Goal: Information Seeking & Learning: Learn about a topic

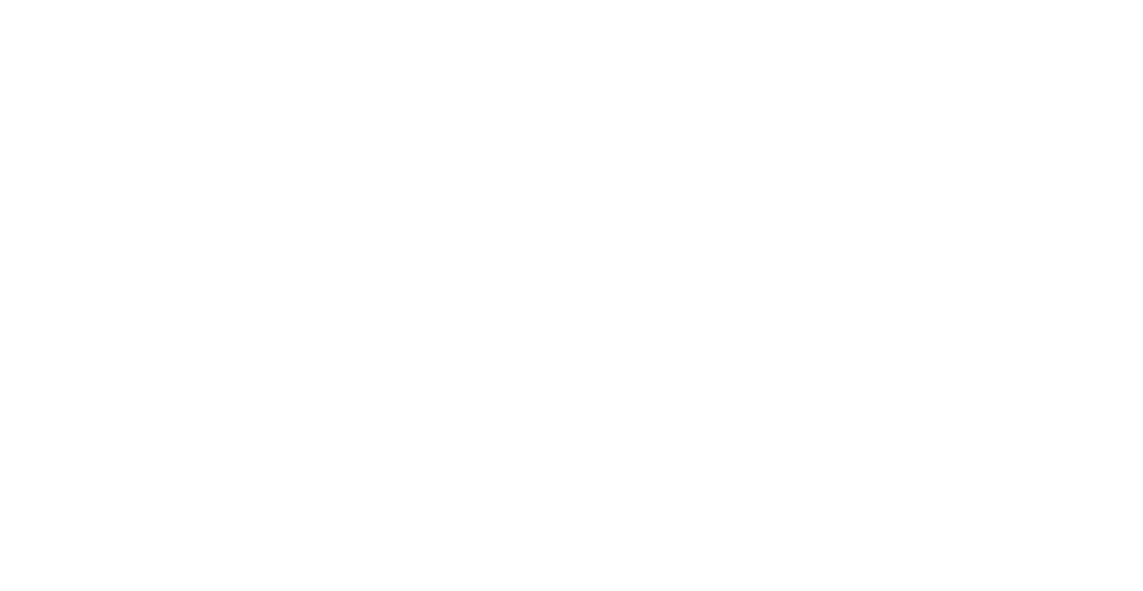
select select "Song"
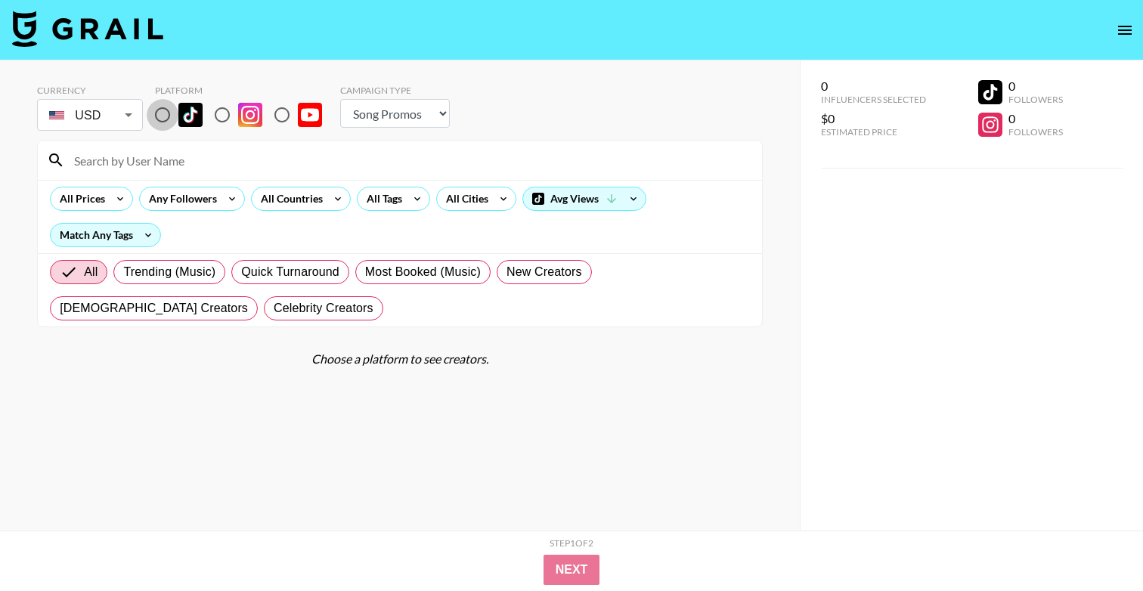
click at [162, 116] on input "radio" at bounding box center [163, 115] width 32 height 32
radio input "true"
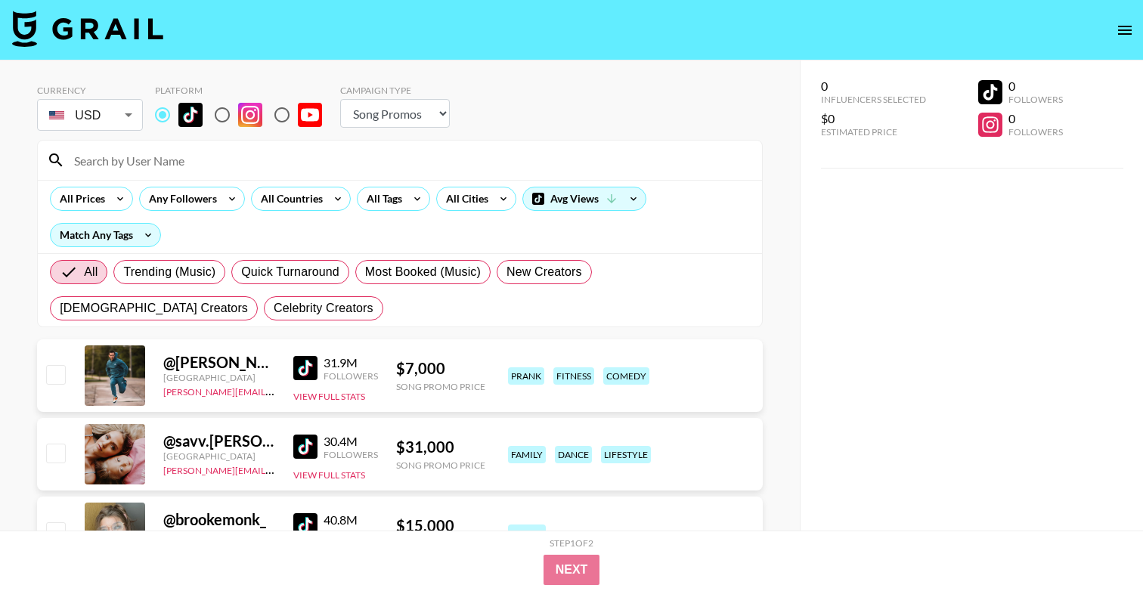
click at [430, 203] on div "All Tags" at bounding box center [393, 199] width 79 height 24
click at [410, 200] on icon at bounding box center [417, 199] width 24 height 23
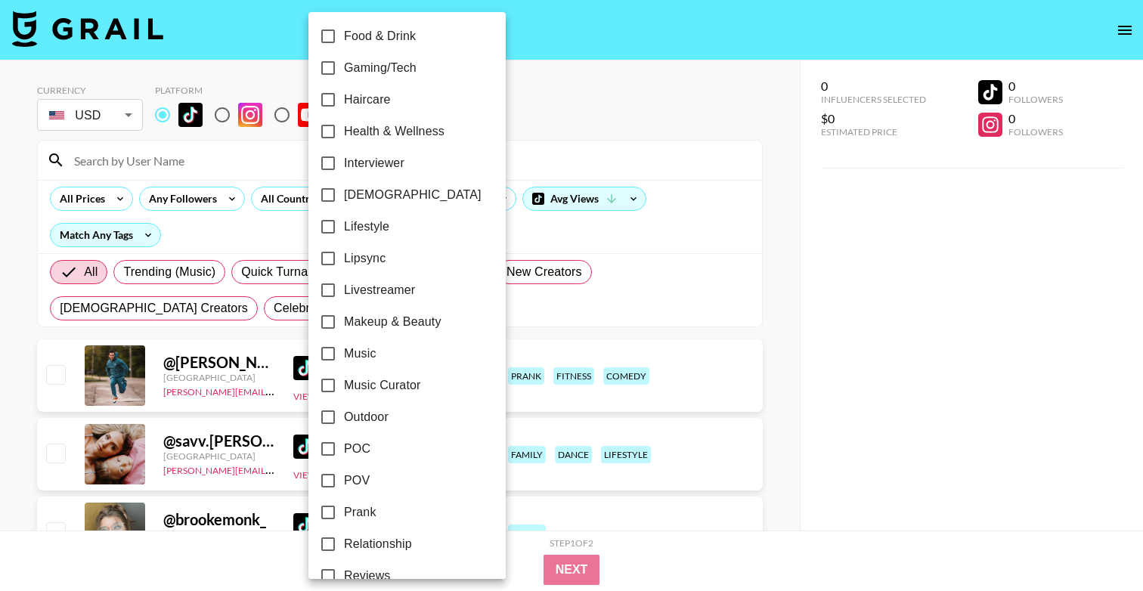
scroll to position [566, 0]
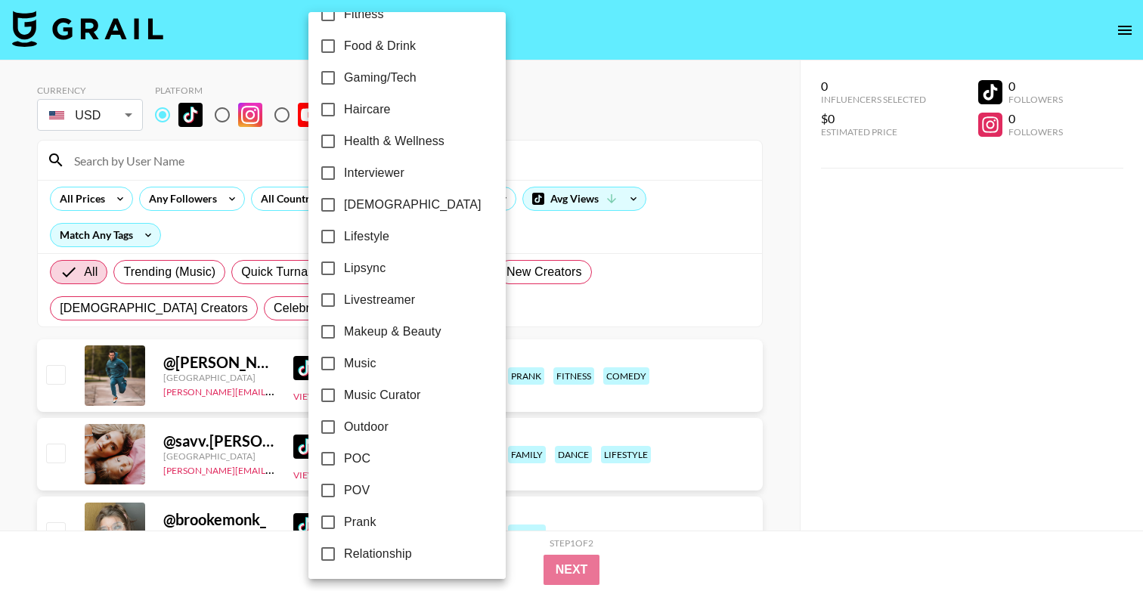
click at [383, 330] on span "Makeup & Beauty" at bounding box center [393, 332] width 98 height 18
click at [344, 330] on input "Makeup & Beauty" at bounding box center [328, 332] width 32 height 32
checkbox input "true"
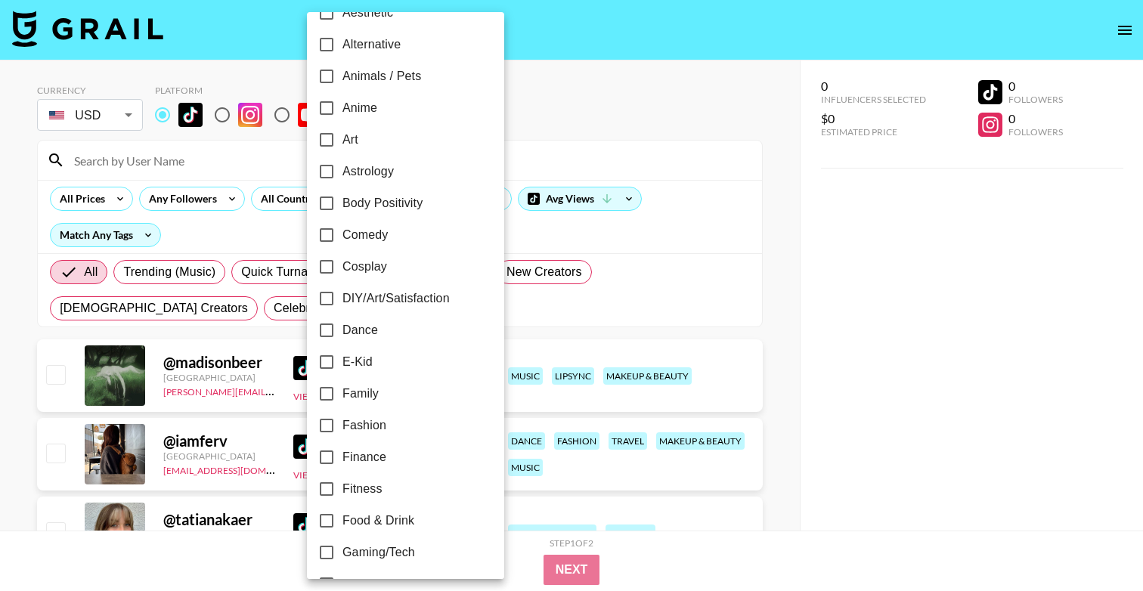
scroll to position [87, 0]
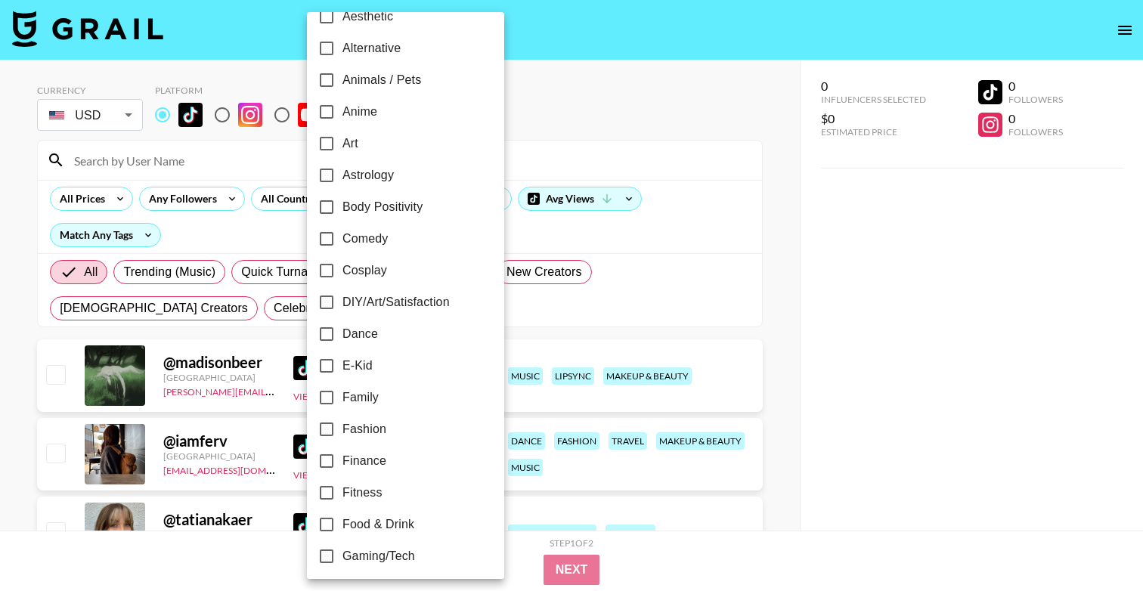
click at [371, 270] on span "Cosplay" at bounding box center [365, 271] width 45 height 18
click at [343, 270] on input "Cosplay" at bounding box center [327, 271] width 32 height 32
checkbox input "true"
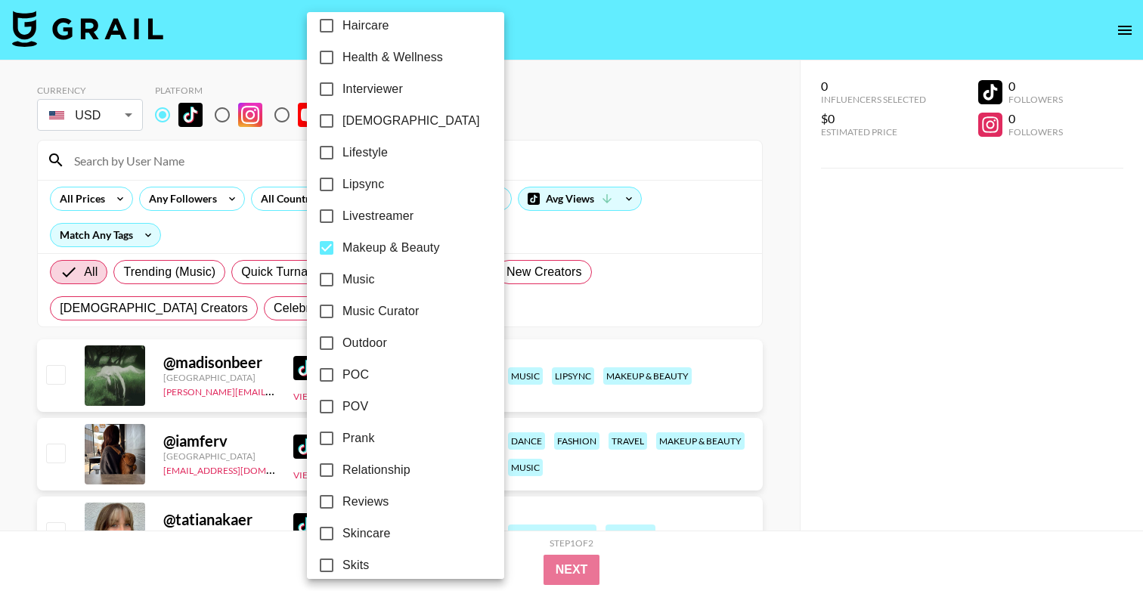
scroll to position [646, 0]
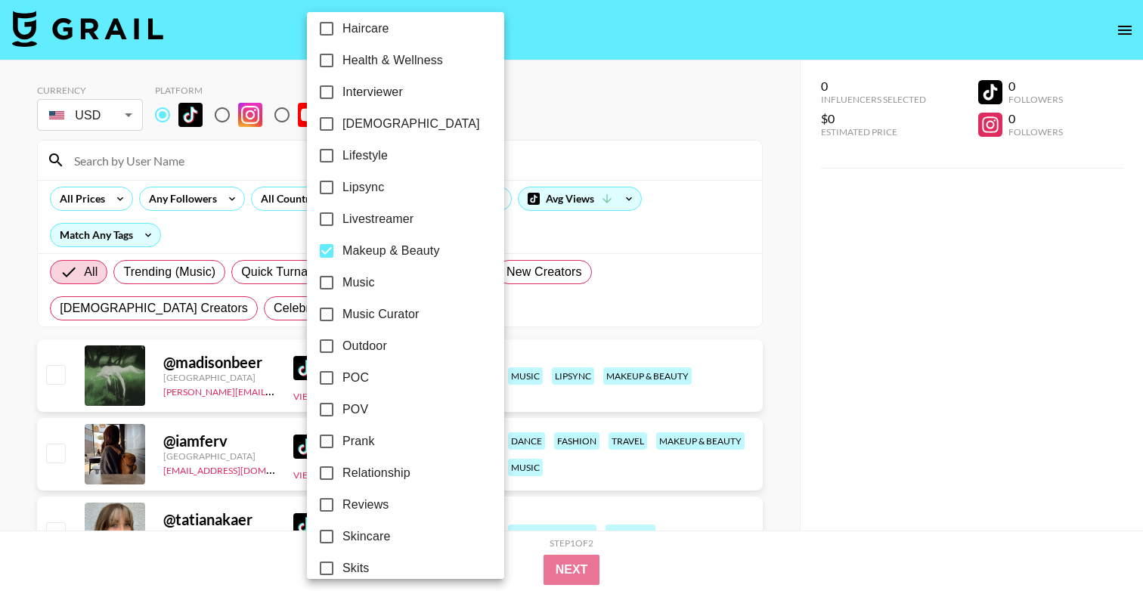
click at [392, 258] on span "Makeup & Beauty" at bounding box center [392, 251] width 98 height 18
click at [343, 258] on input "Makeup & Beauty" at bounding box center [327, 251] width 32 height 32
checkbox input "false"
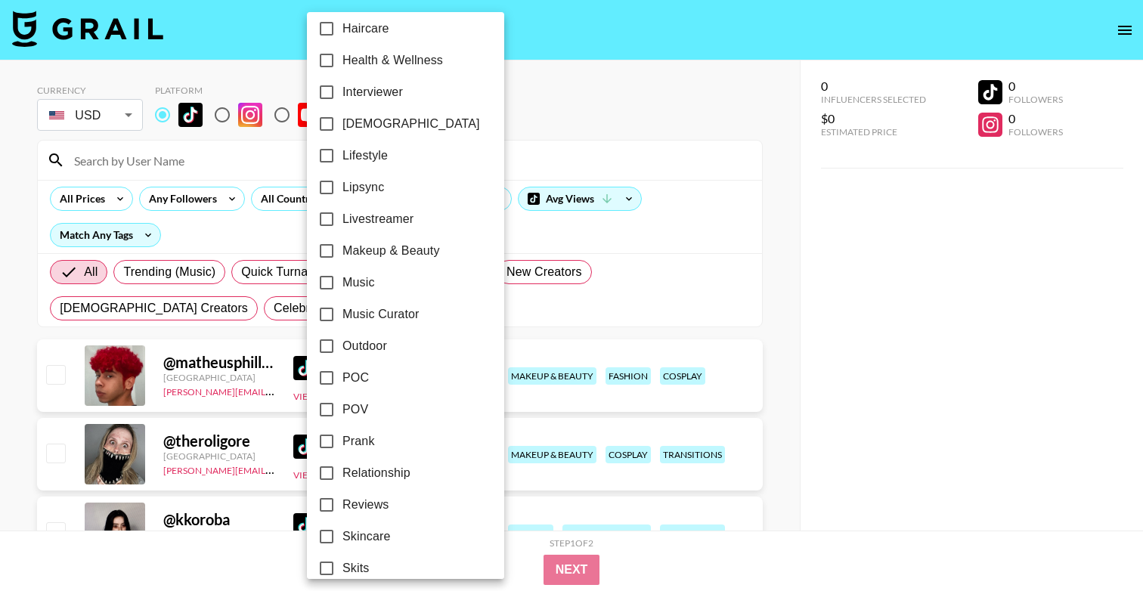
click at [779, 284] on div at bounding box center [571, 295] width 1143 height 591
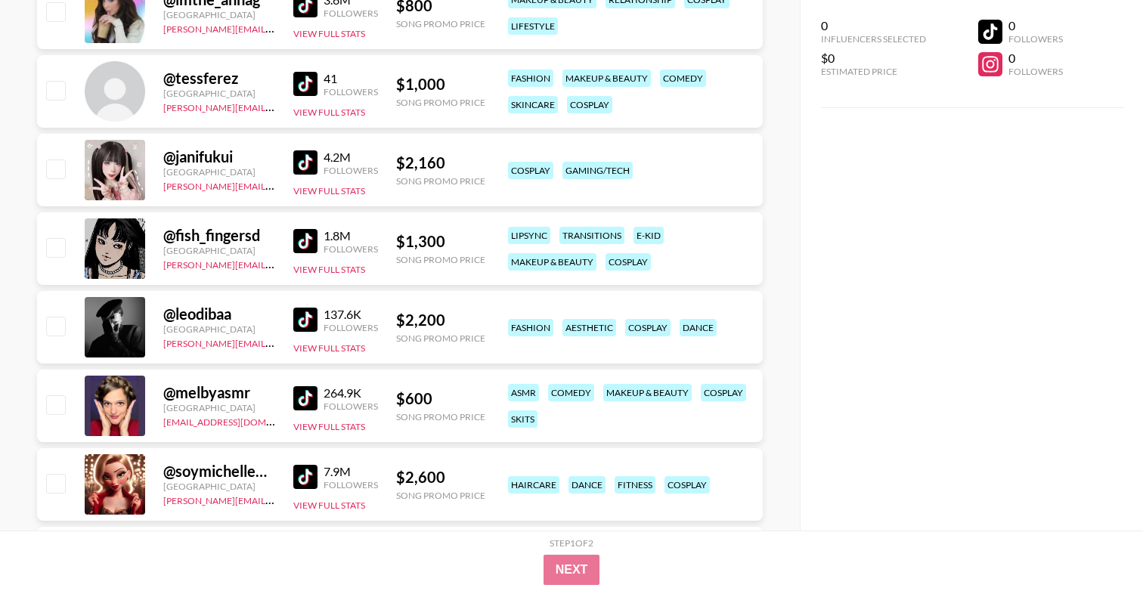
scroll to position [993, 0]
click at [310, 318] on img at bounding box center [305, 319] width 24 height 24
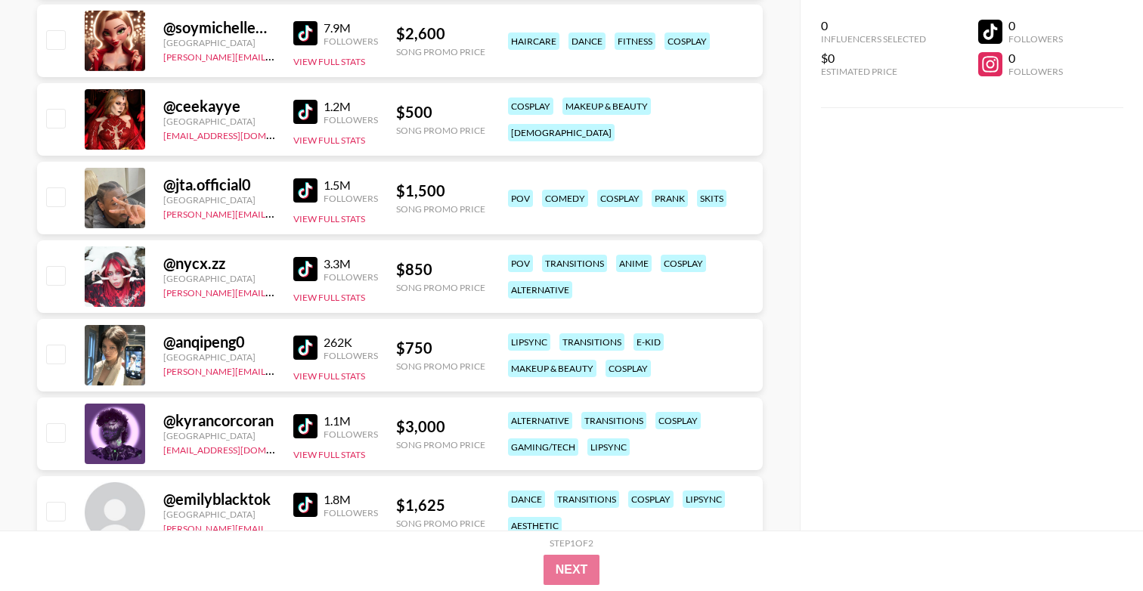
scroll to position [1443, 0]
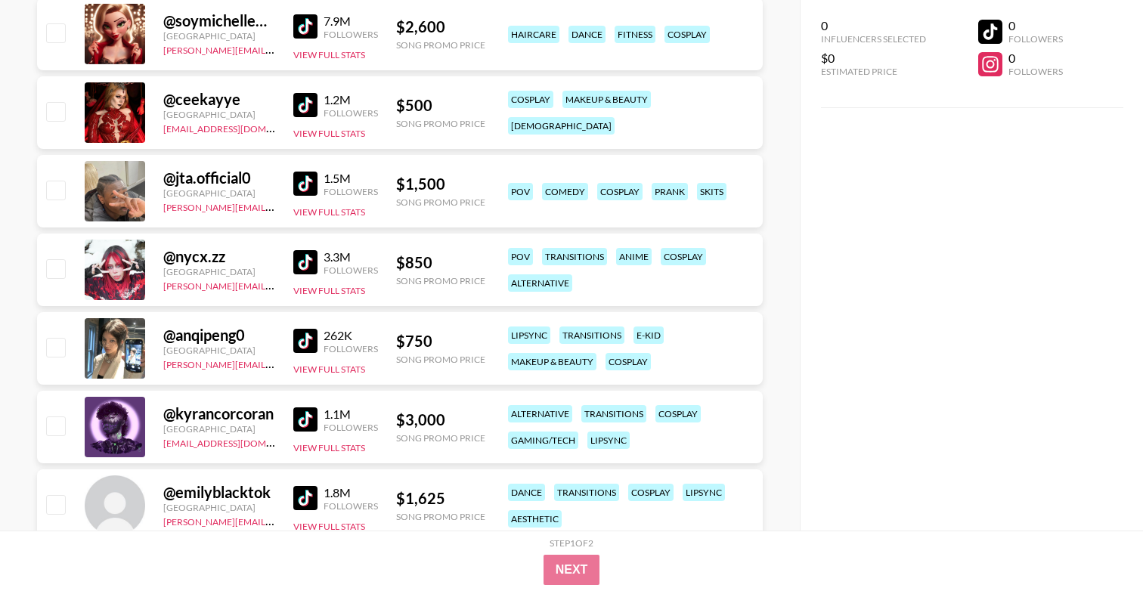
click at [297, 263] on img at bounding box center [305, 262] width 24 height 24
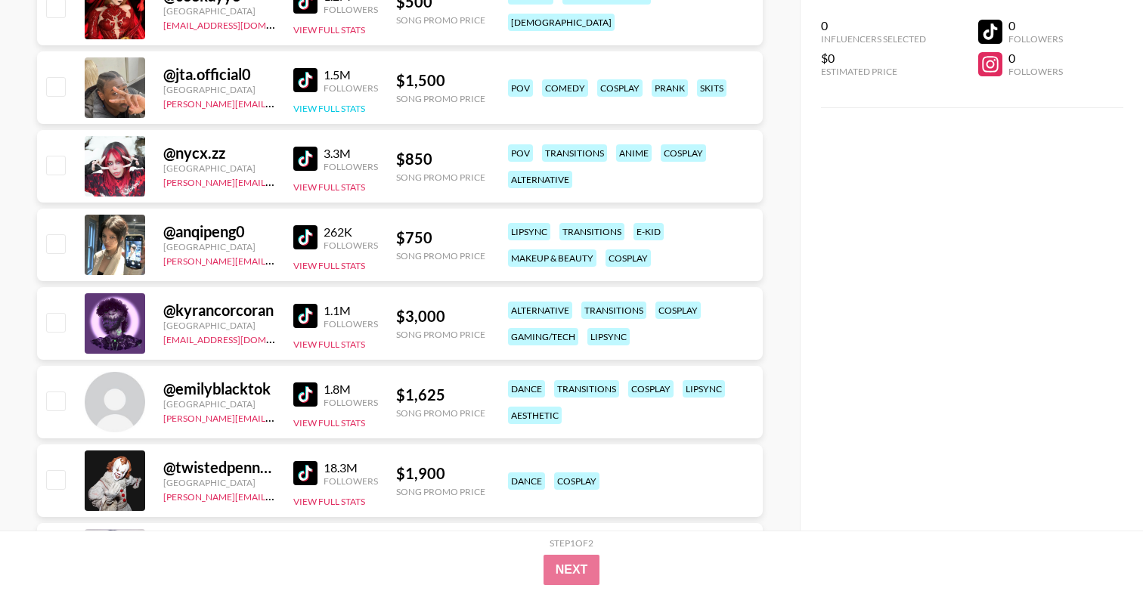
scroll to position [1559, 0]
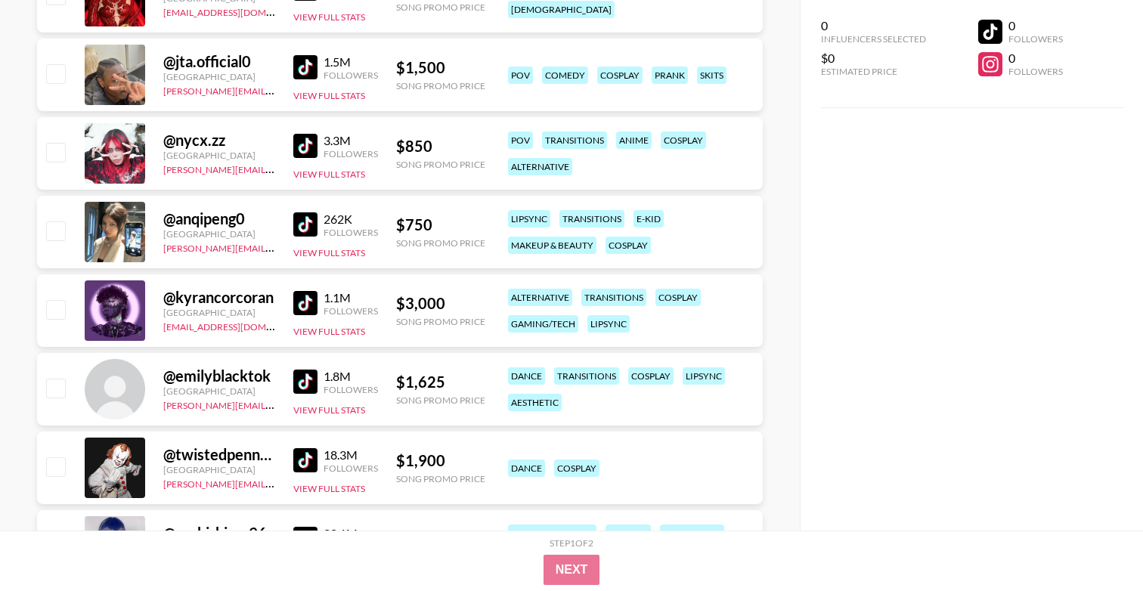
click at [302, 309] on img at bounding box center [305, 303] width 24 height 24
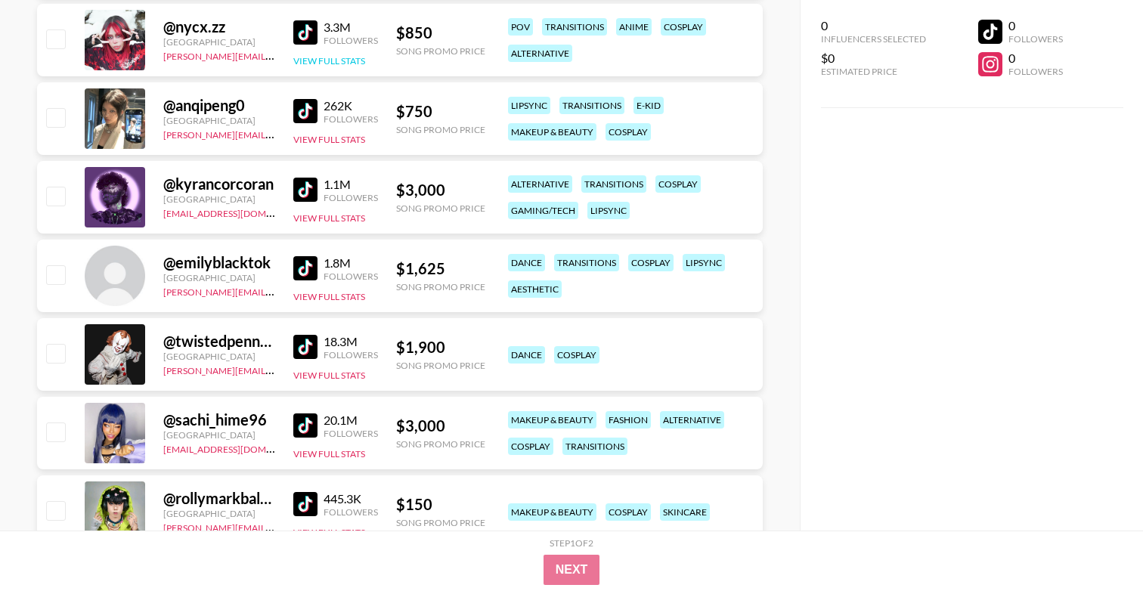
scroll to position [1724, 0]
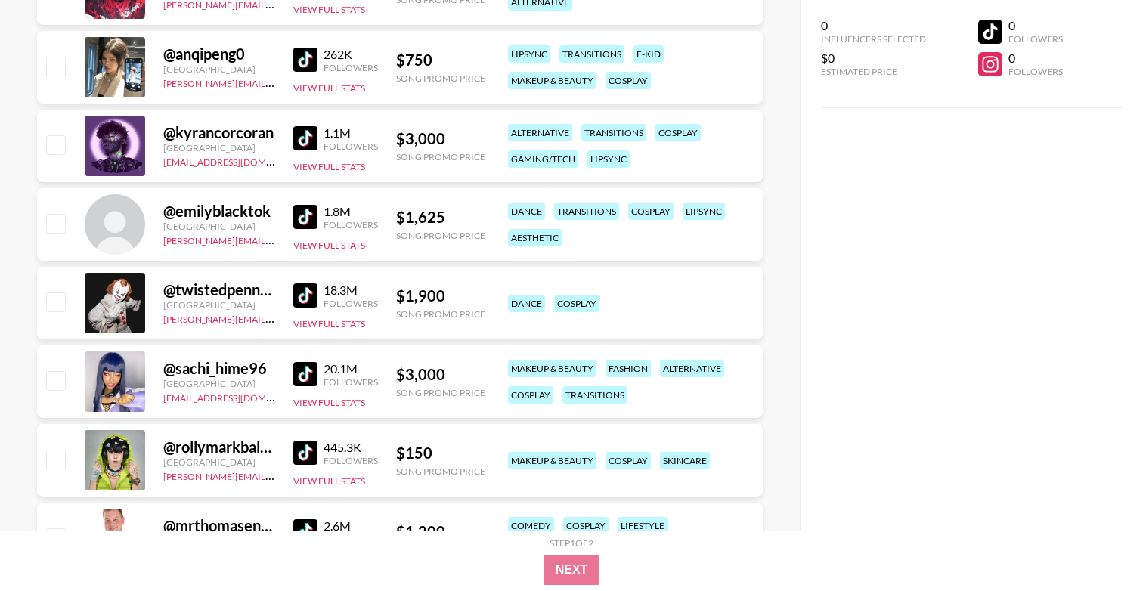
click at [301, 299] on img at bounding box center [305, 296] width 24 height 24
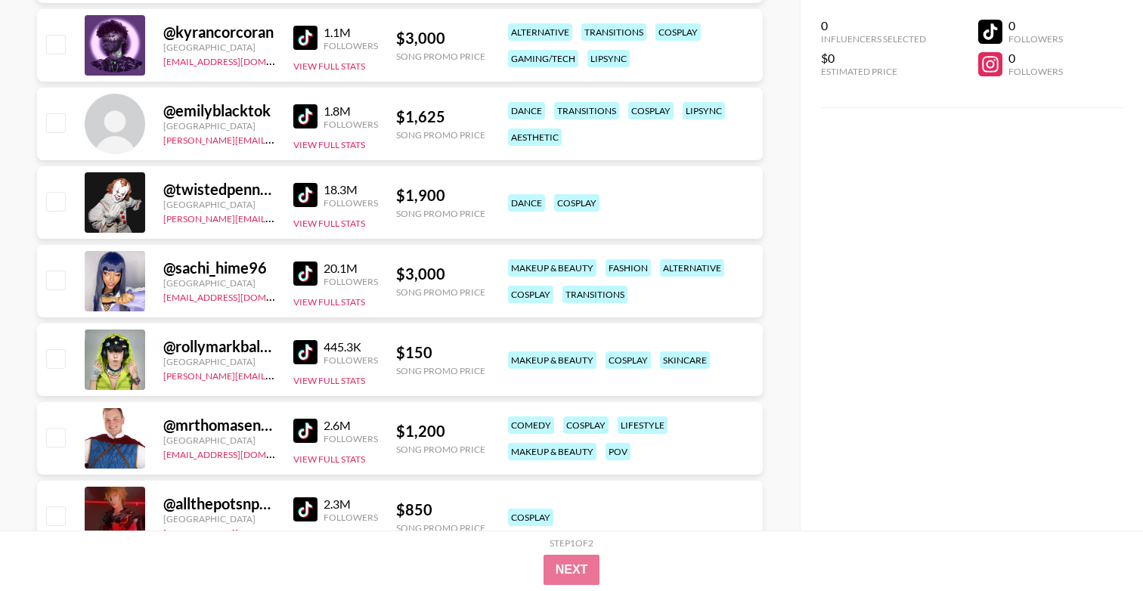
scroll to position [1831, 0]
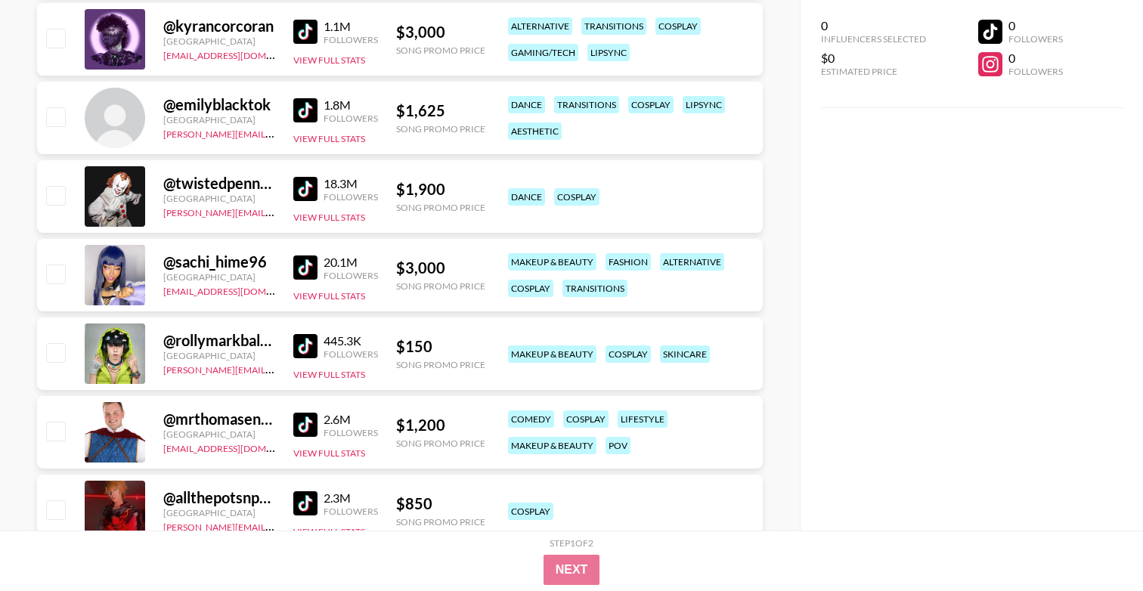
click at [308, 260] on img at bounding box center [305, 268] width 24 height 24
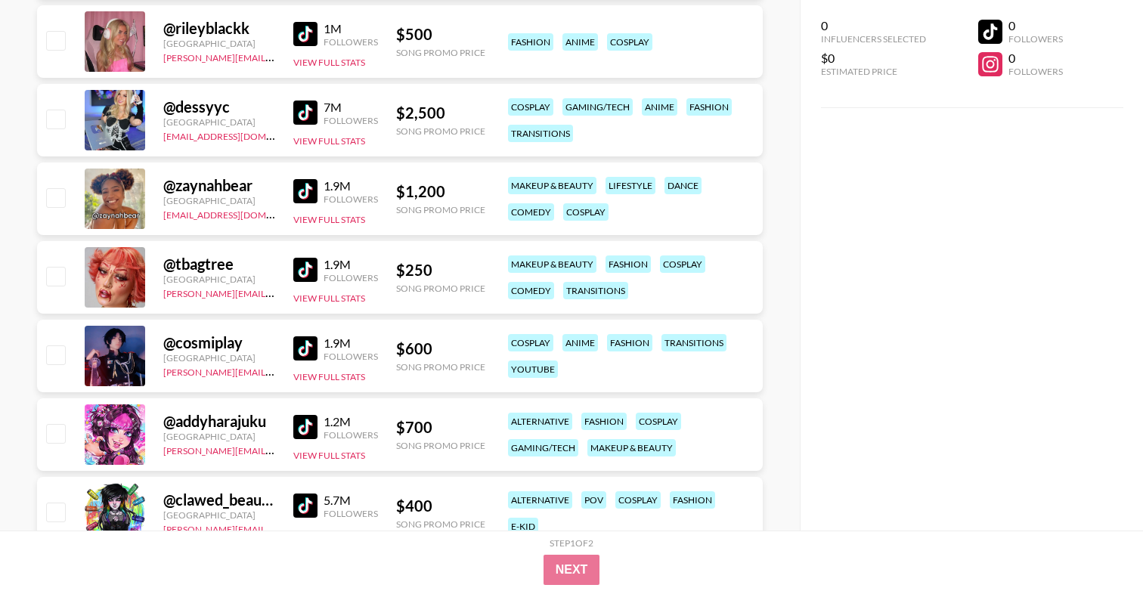
scroll to position [2956, 0]
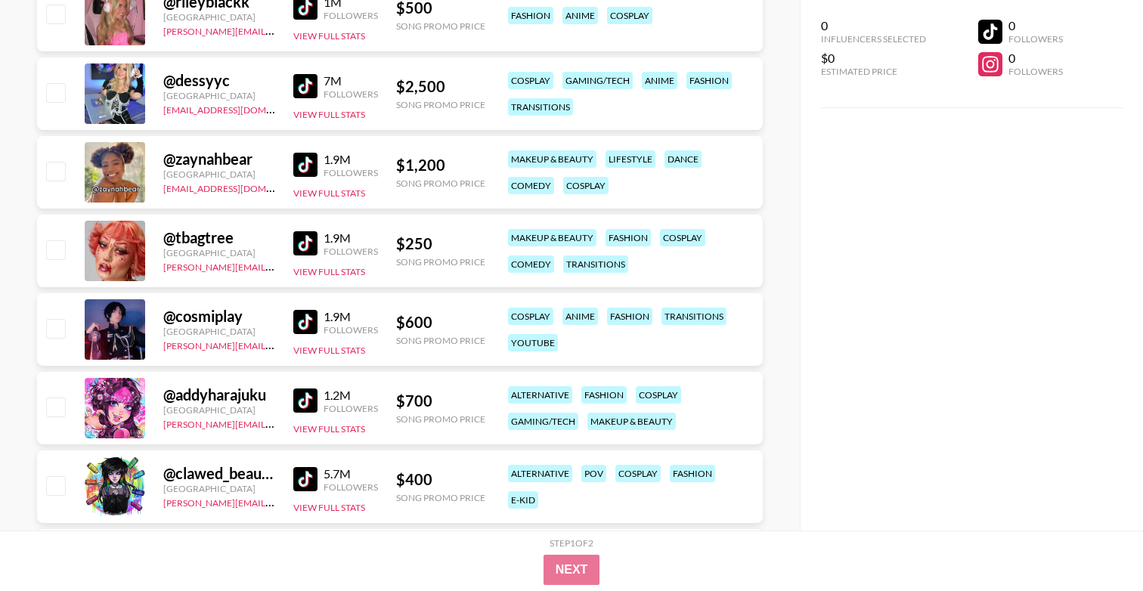
click at [312, 240] on img at bounding box center [305, 243] width 24 height 24
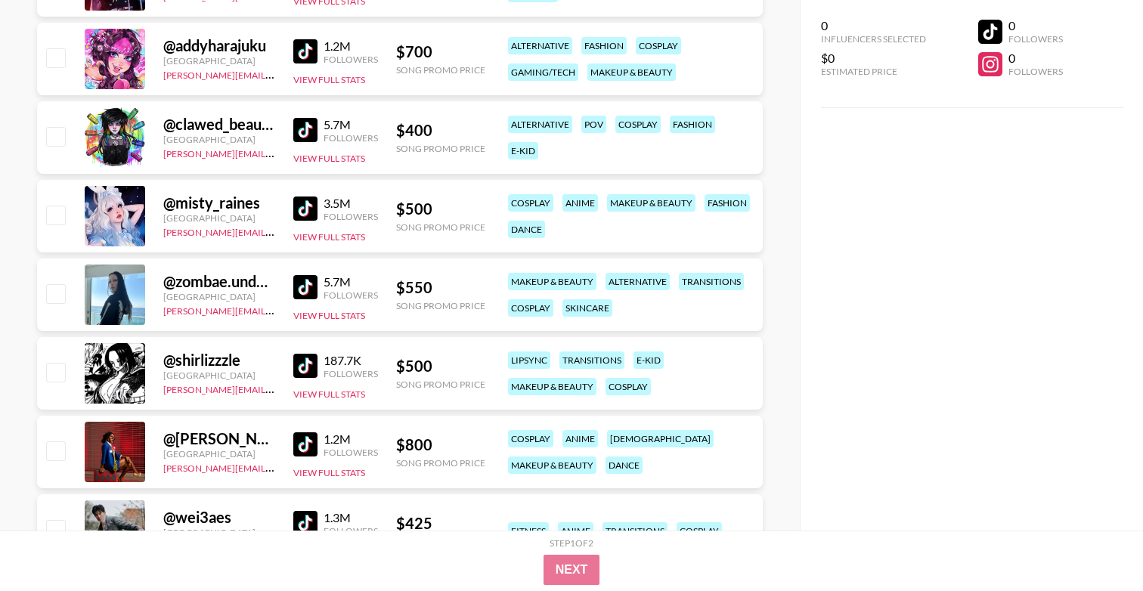
scroll to position [3314, 0]
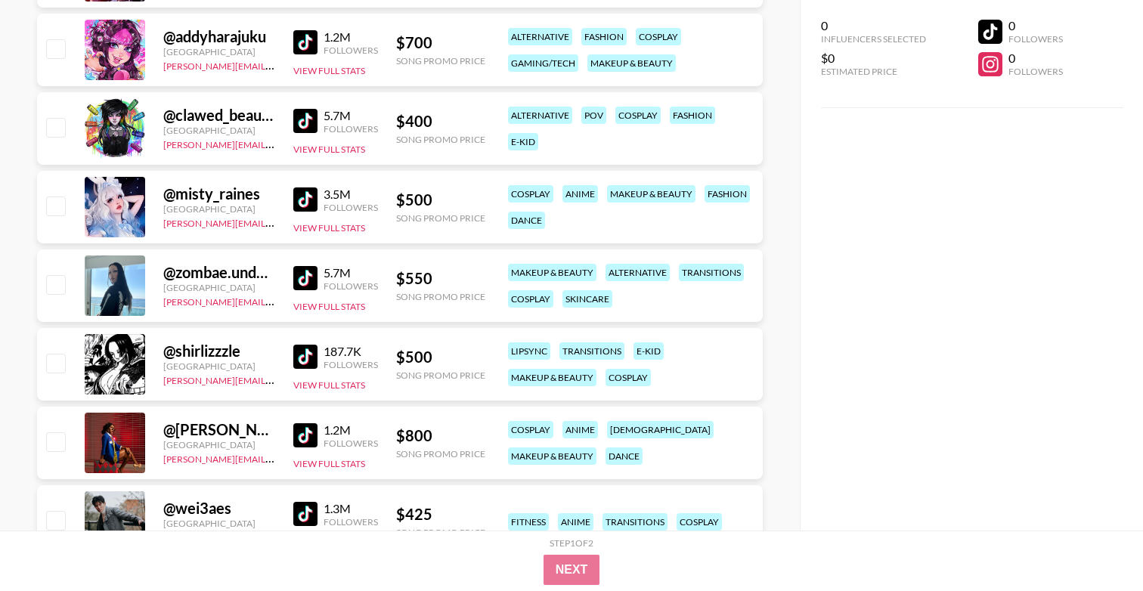
click at [307, 355] on img at bounding box center [305, 357] width 24 height 24
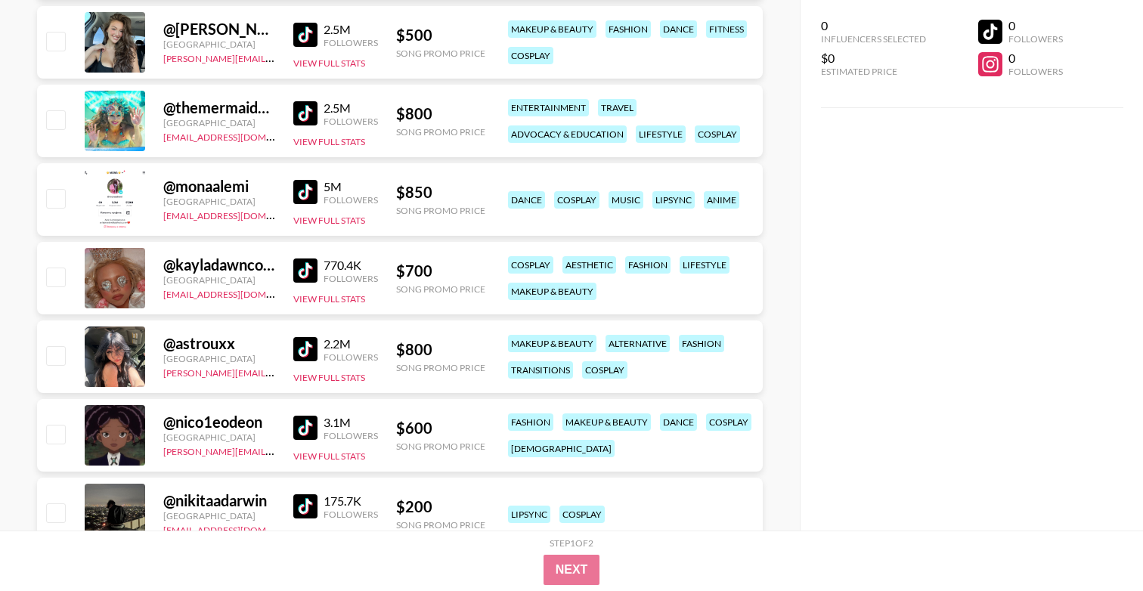
scroll to position [4579, 0]
click at [301, 270] on img at bounding box center [305, 271] width 24 height 24
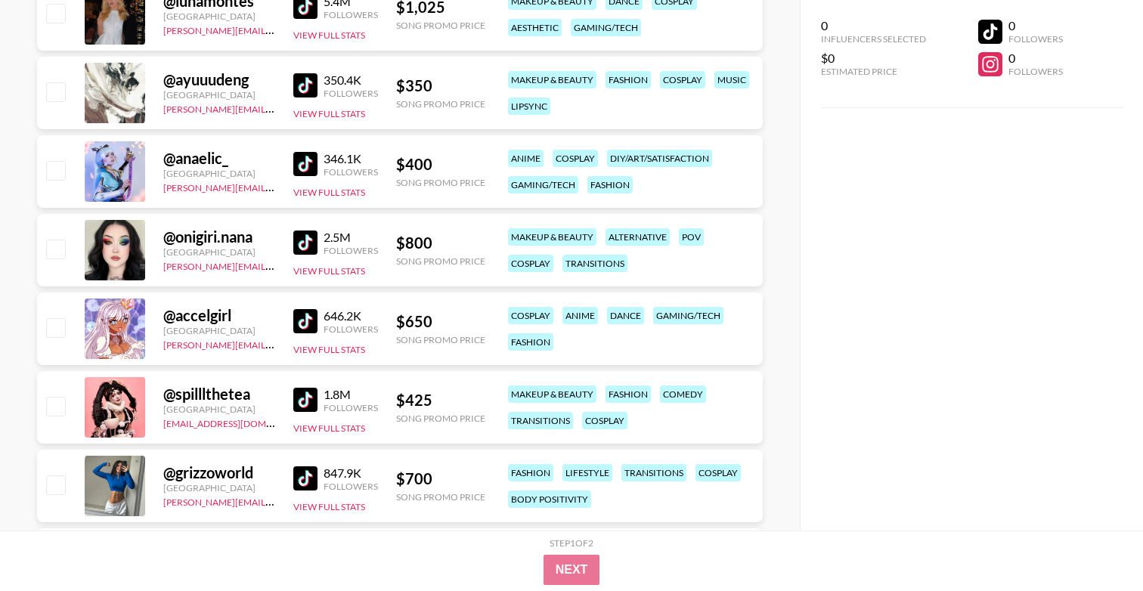
scroll to position [5240, 0]
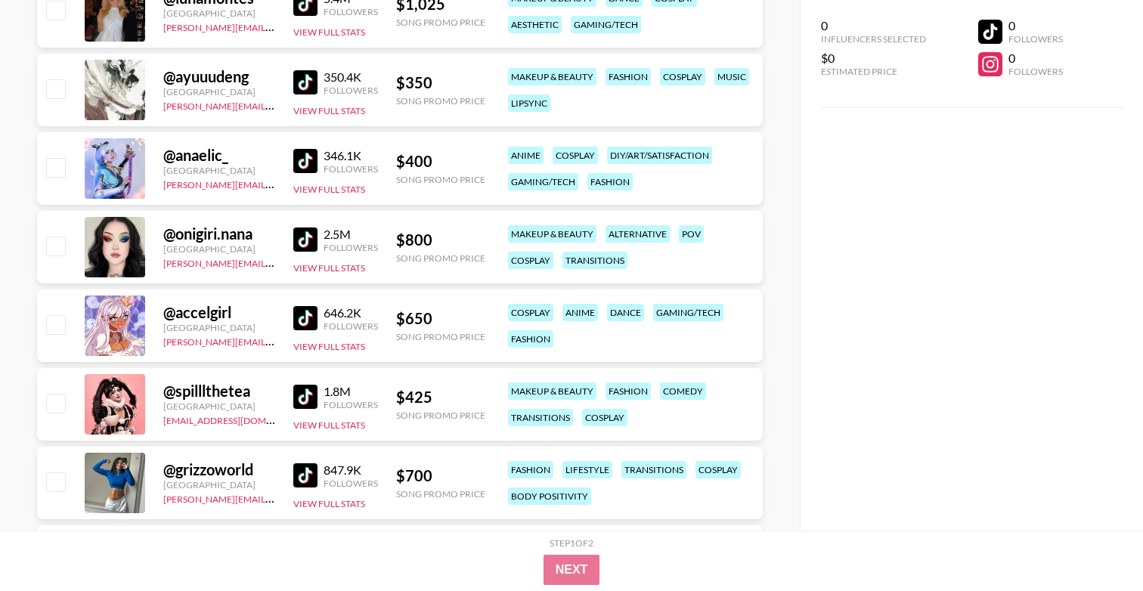
click at [305, 398] on img at bounding box center [305, 397] width 24 height 24
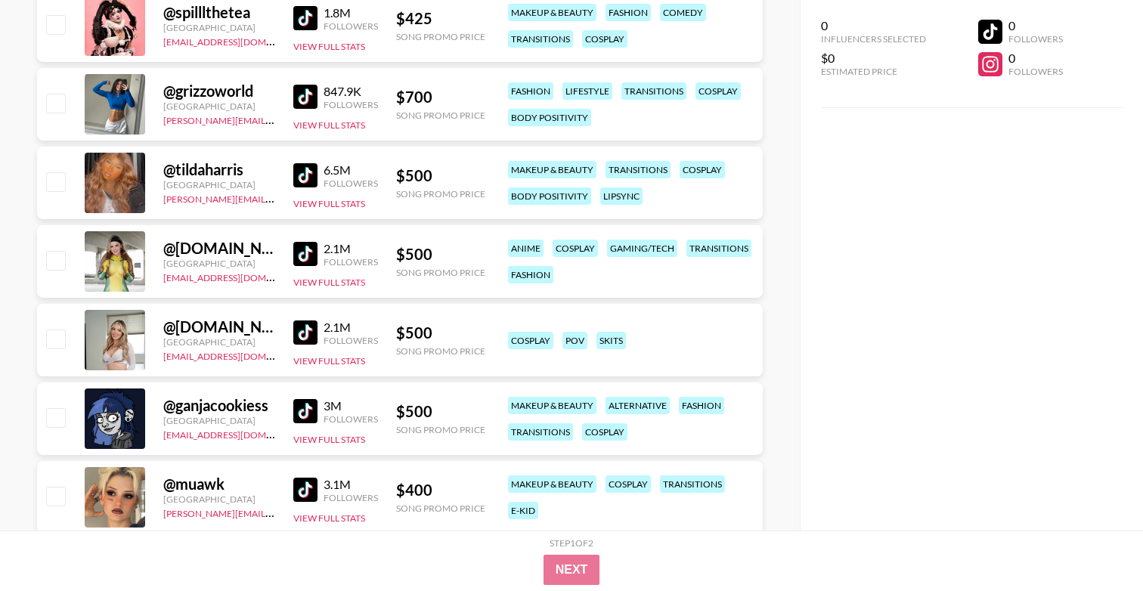
scroll to position [5625, 0]
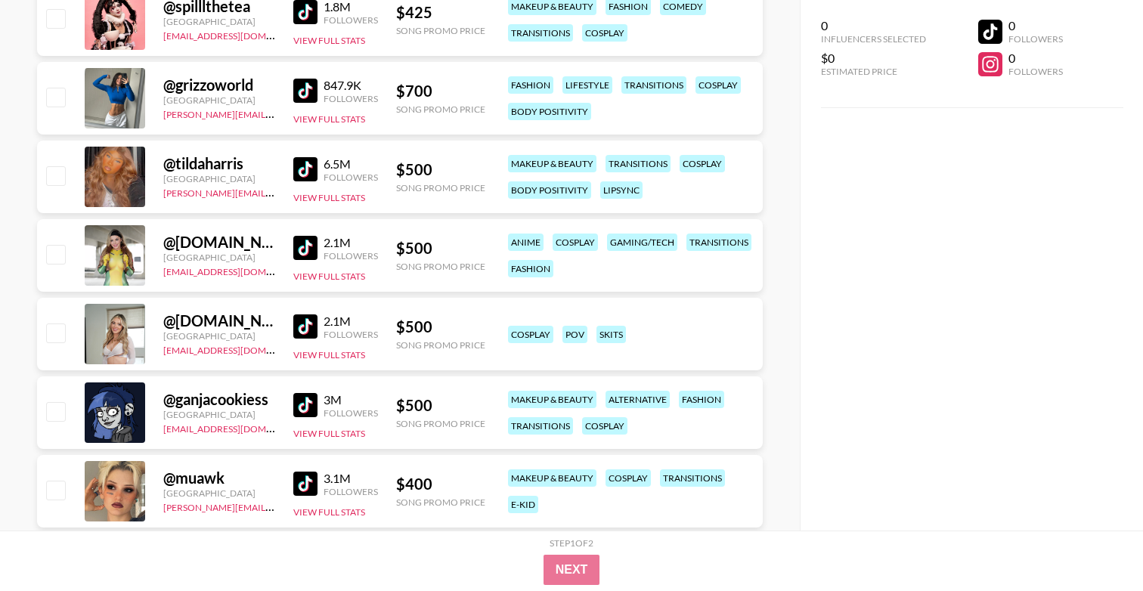
click at [302, 405] on img at bounding box center [305, 405] width 24 height 24
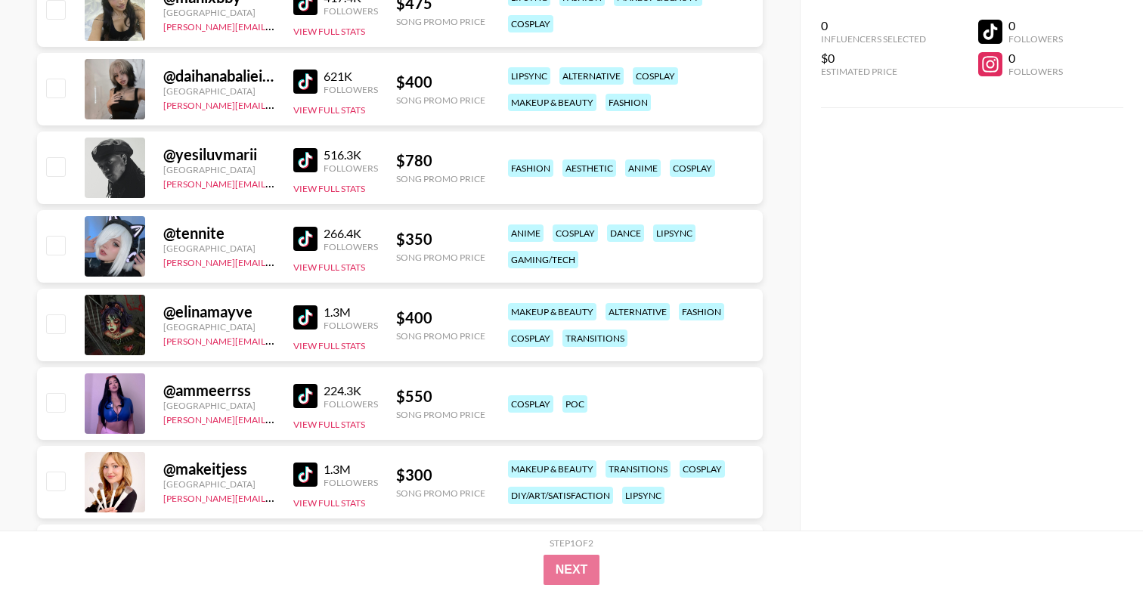
scroll to position [6268, 0]
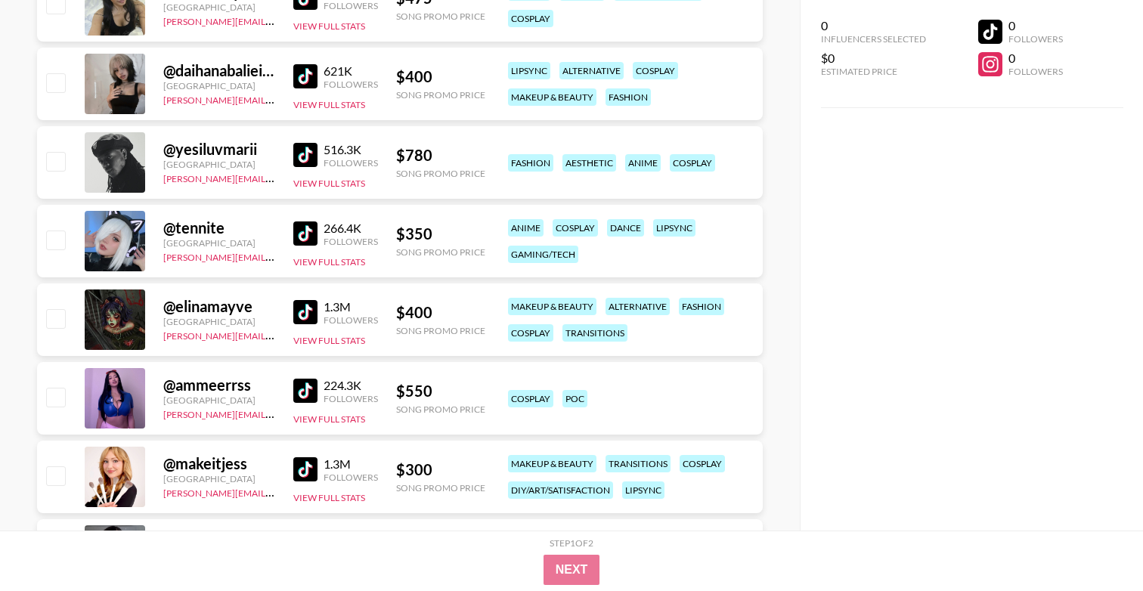
click at [312, 312] on img at bounding box center [305, 312] width 24 height 24
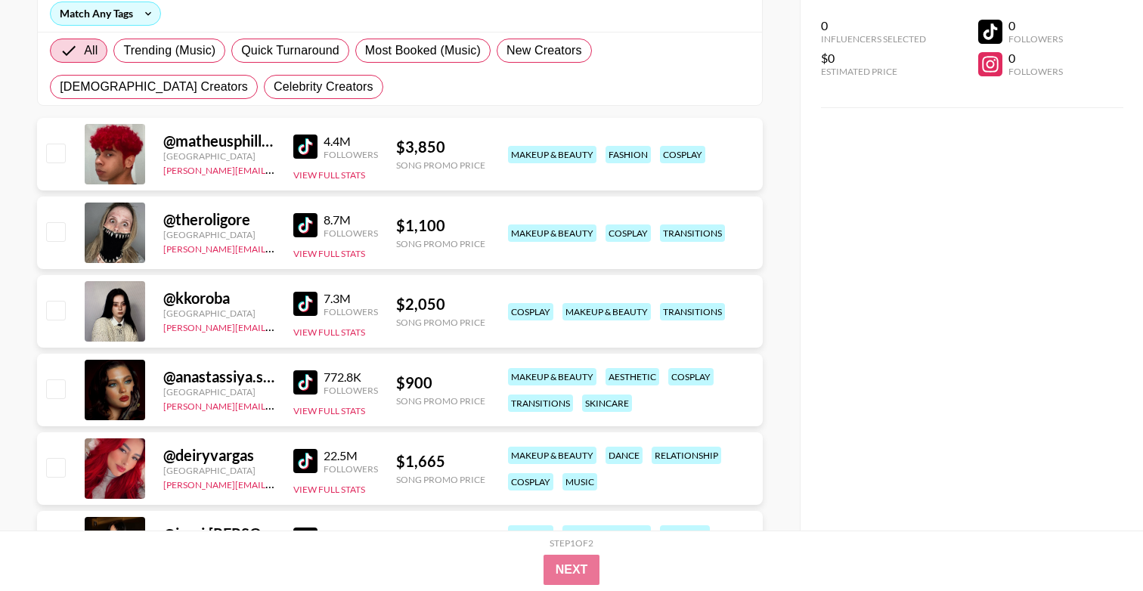
scroll to position [220, 0]
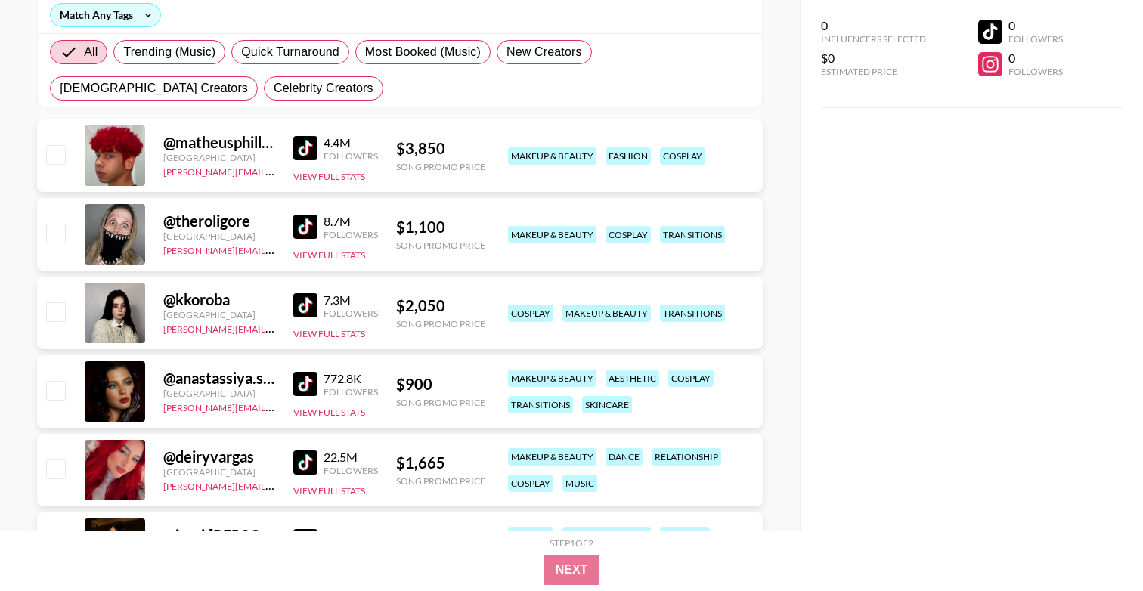
click at [303, 226] on img at bounding box center [305, 227] width 24 height 24
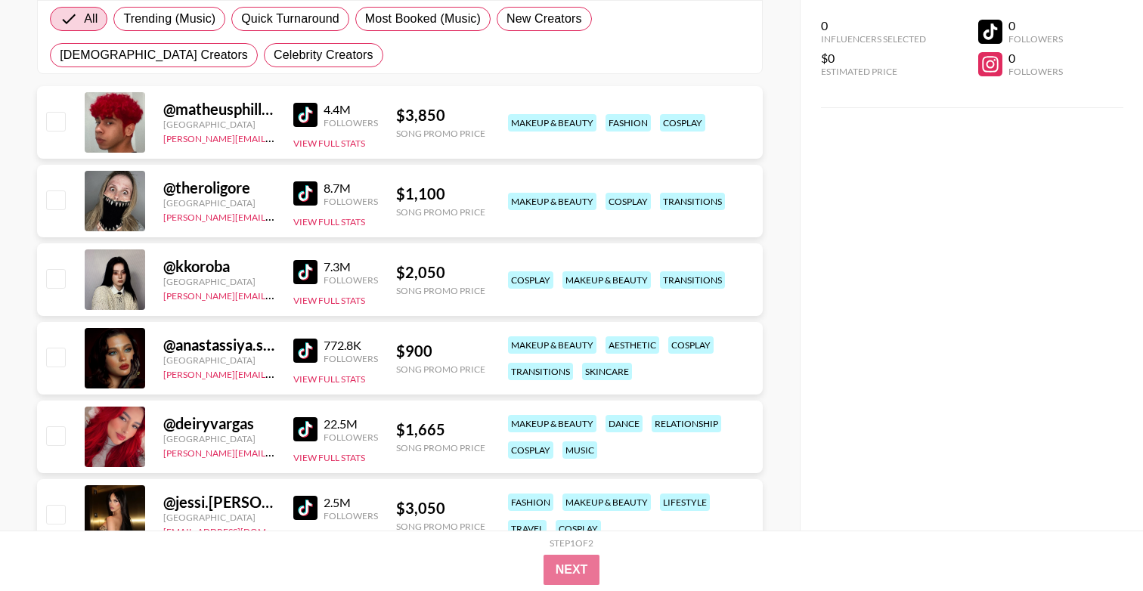
scroll to position [259, 0]
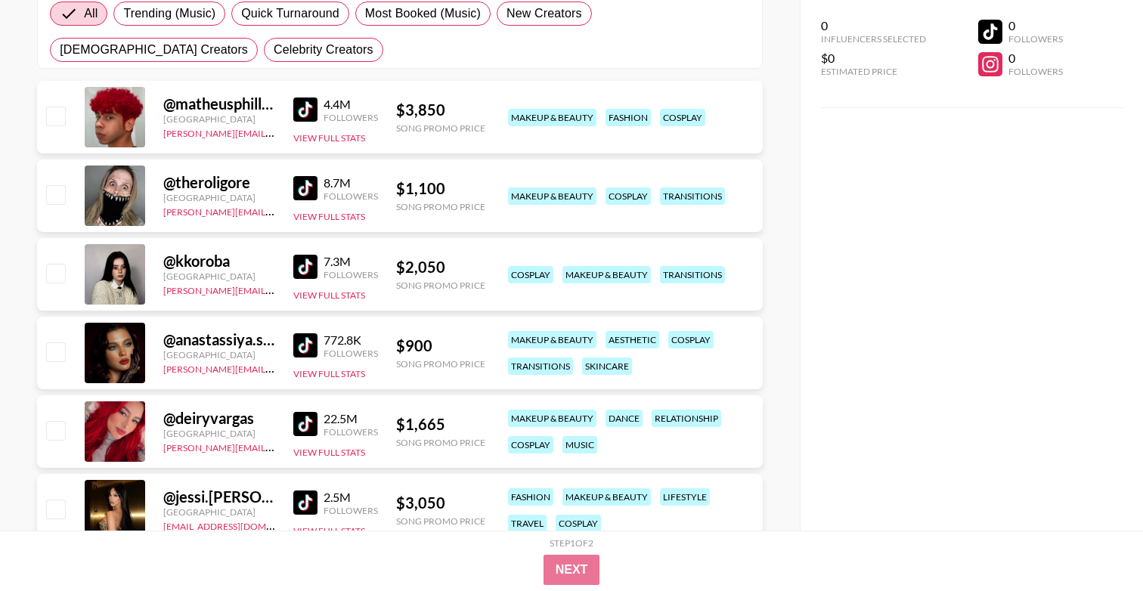
click at [312, 260] on img at bounding box center [305, 267] width 24 height 24
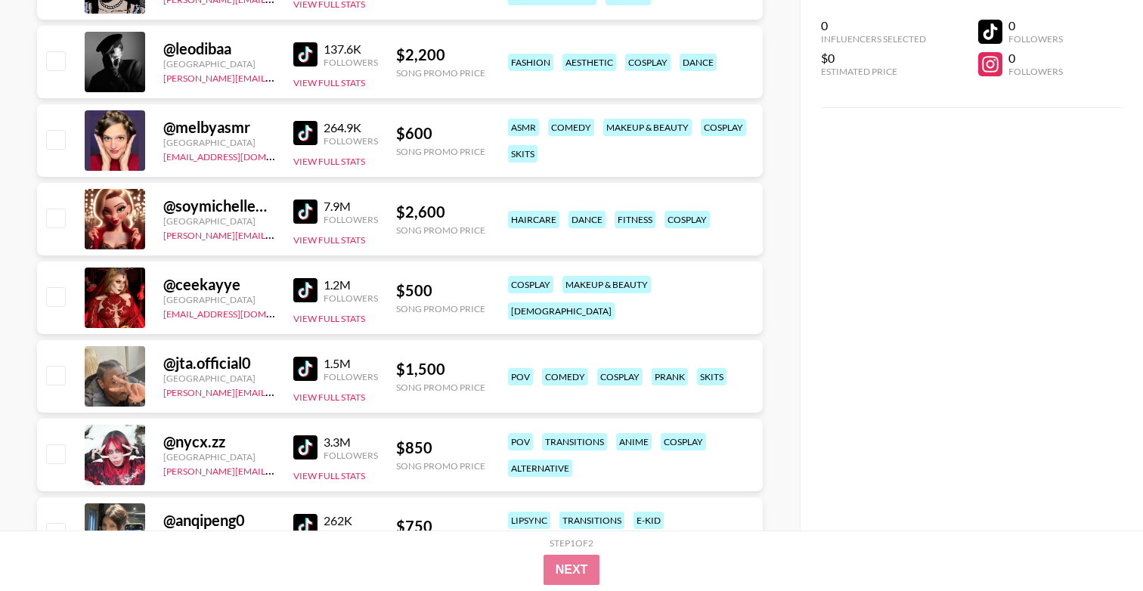
scroll to position [1268, 0]
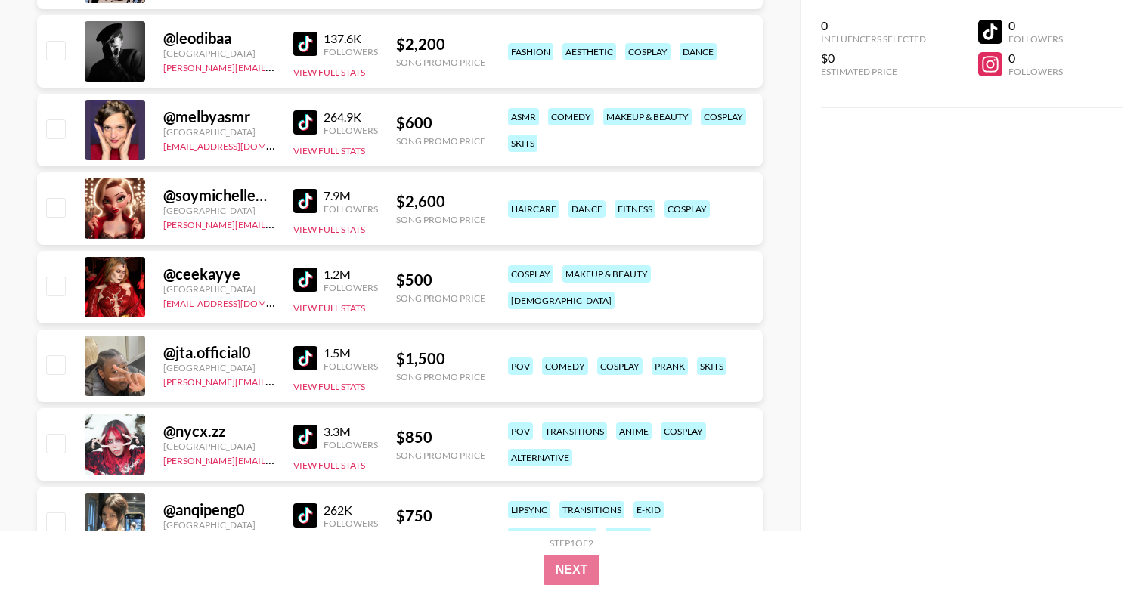
click at [305, 281] on img at bounding box center [305, 280] width 24 height 24
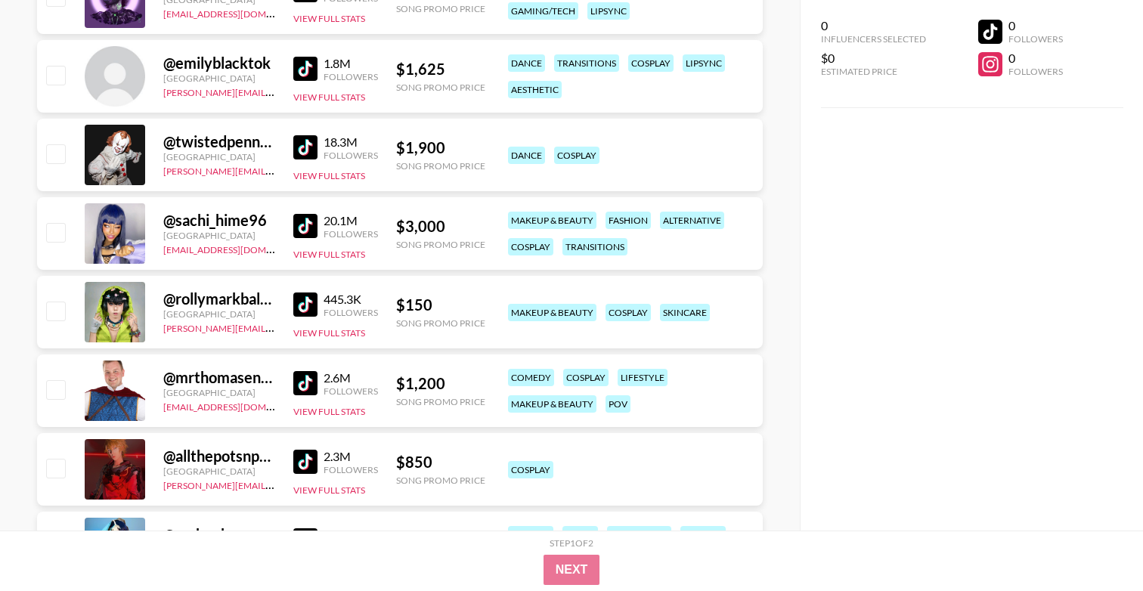
scroll to position [1883, 0]
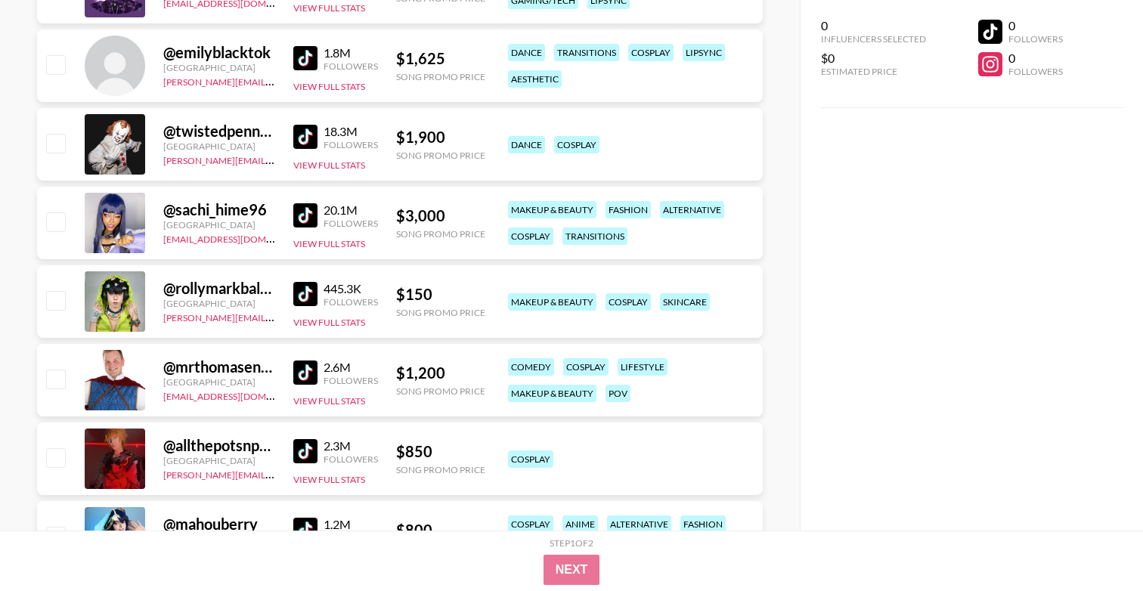
click at [307, 287] on img at bounding box center [305, 294] width 24 height 24
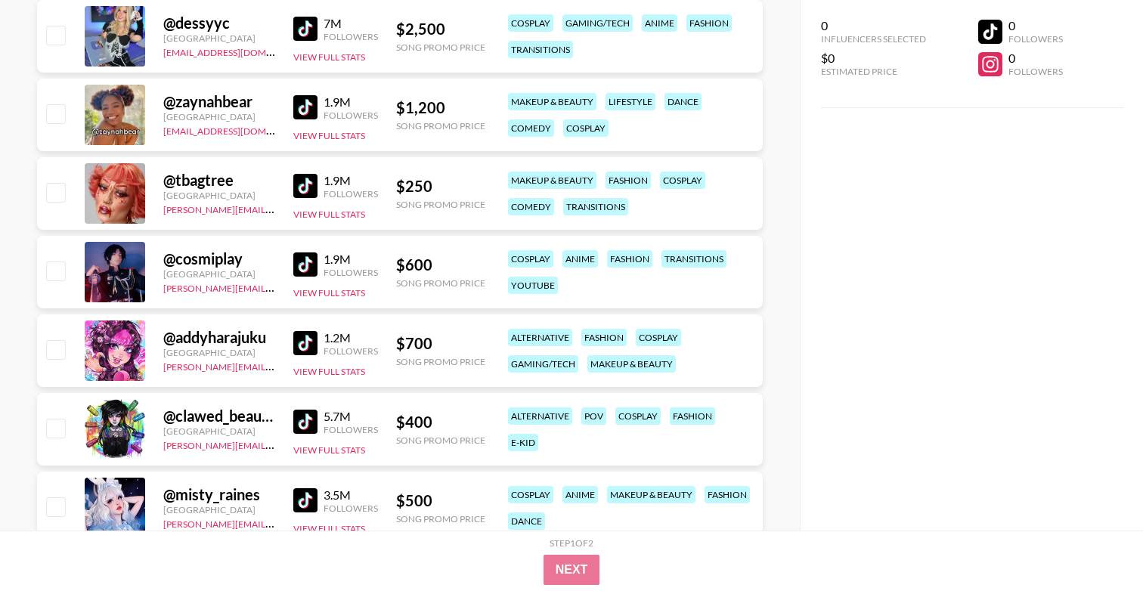
scroll to position [3024, 0]
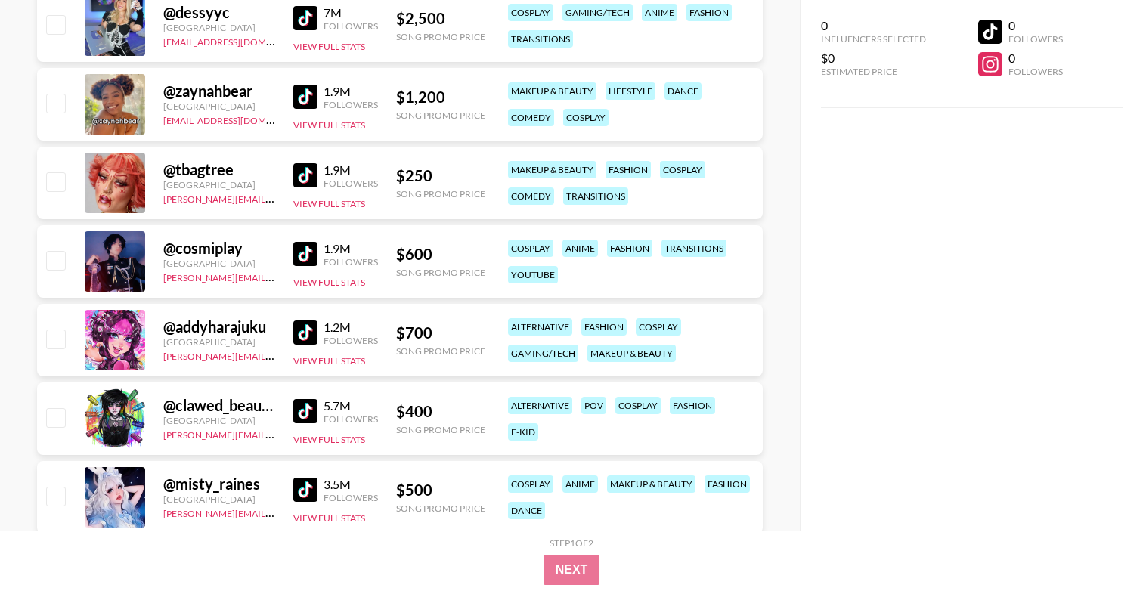
click at [305, 417] on img at bounding box center [305, 411] width 24 height 24
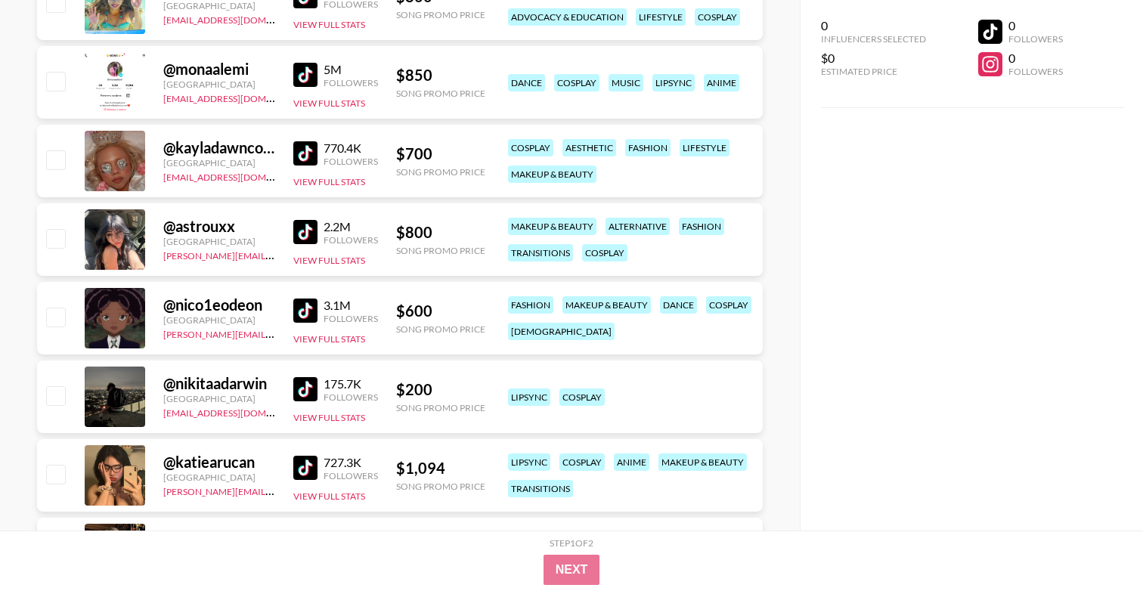
scroll to position [4694, 0]
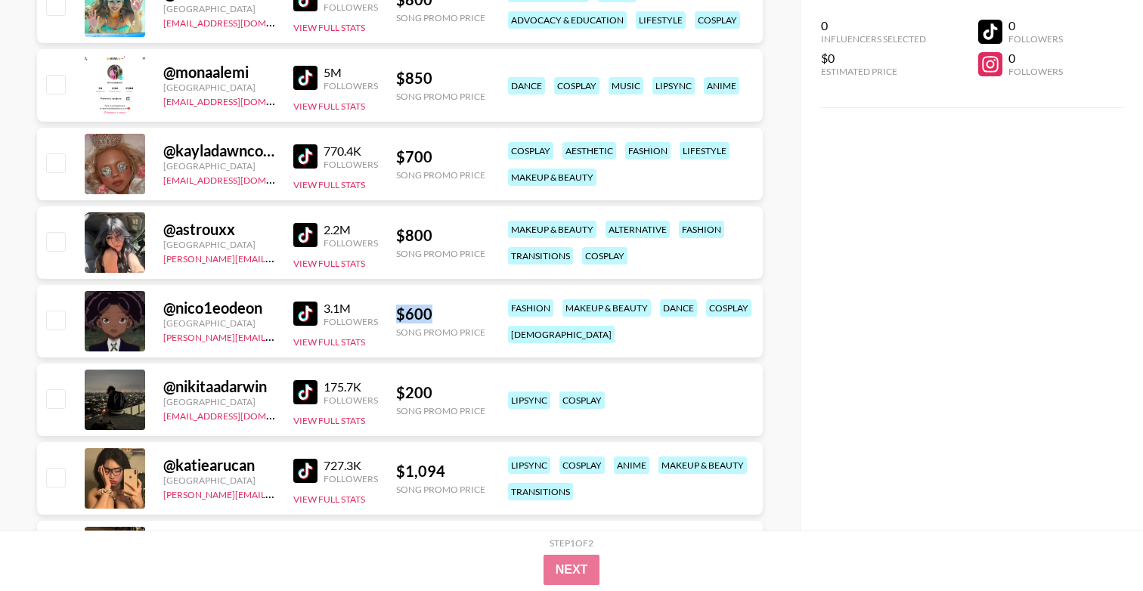
drag, startPoint x: 397, startPoint y: 312, endPoint x: 429, endPoint y: 314, distance: 31.8
click at [429, 314] on div "$ 600" at bounding box center [440, 314] width 89 height 19
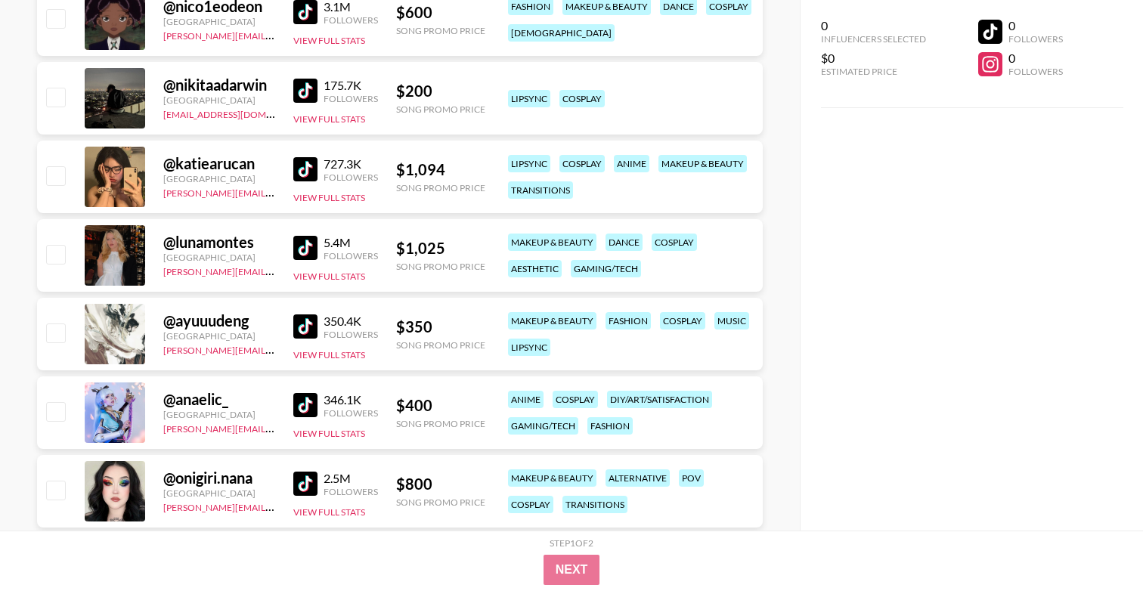
scroll to position [5001, 0]
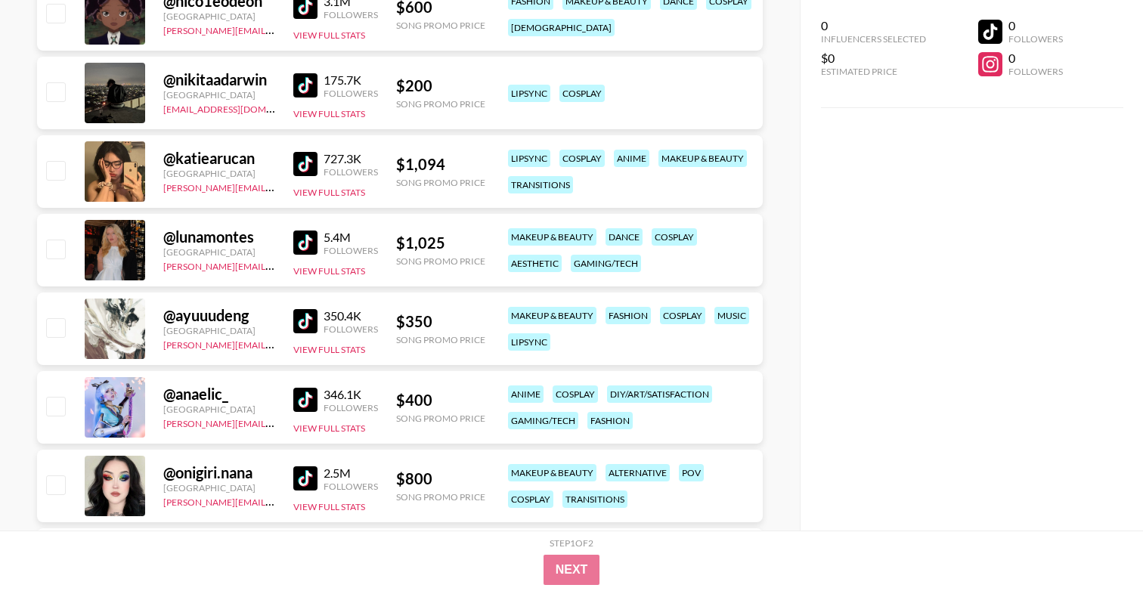
click at [316, 323] on img at bounding box center [305, 321] width 24 height 24
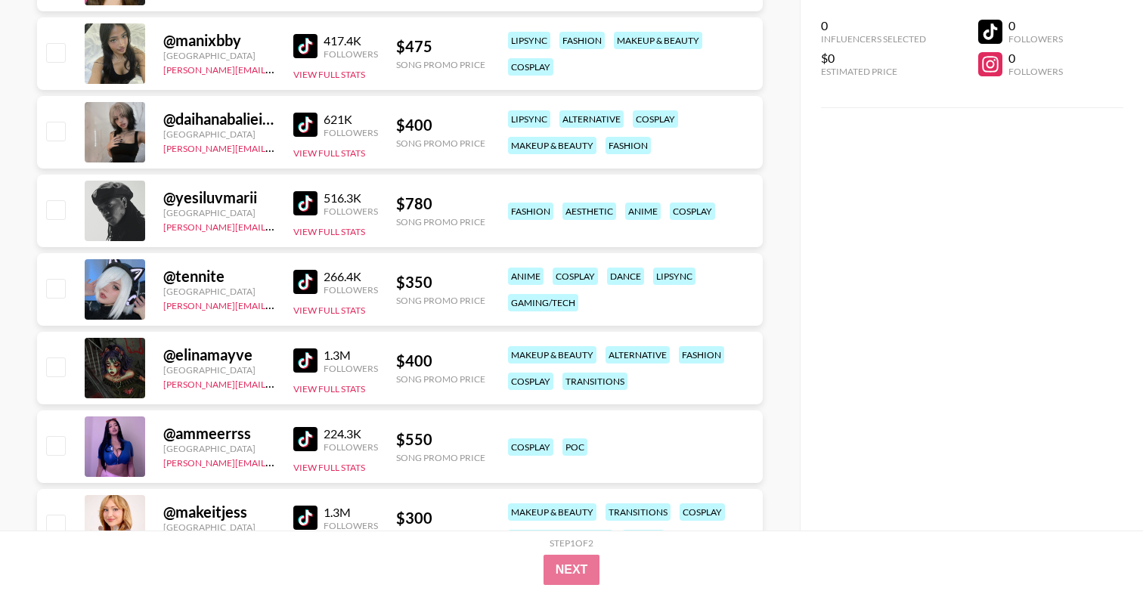
scroll to position [6225, 0]
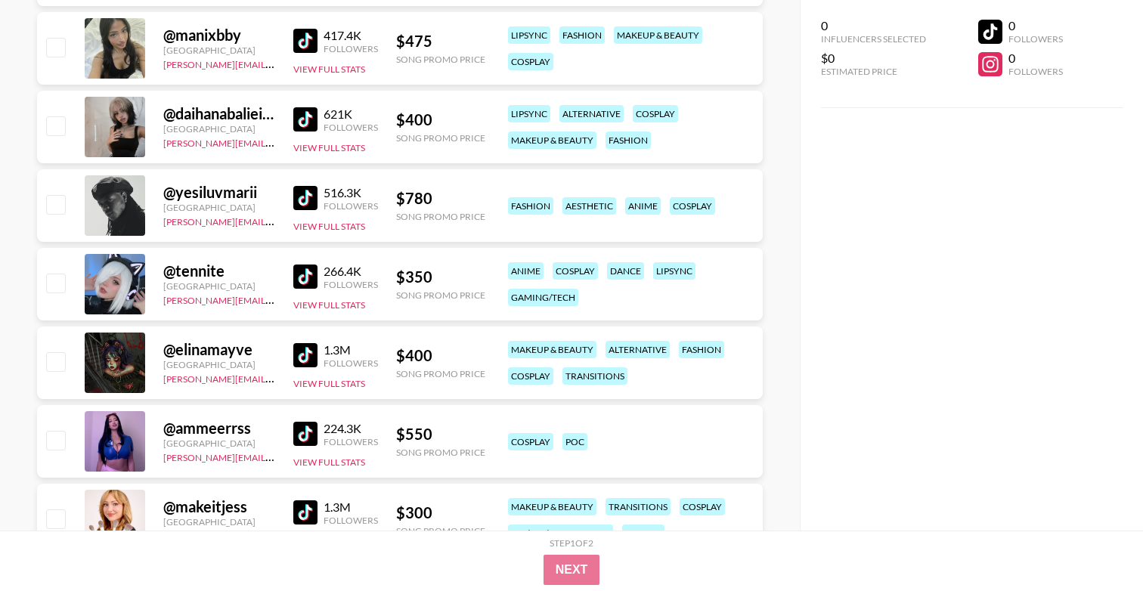
click at [297, 359] on img at bounding box center [305, 355] width 24 height 24
